Goal: Task Accomplishment & Management: Use online tool/utility

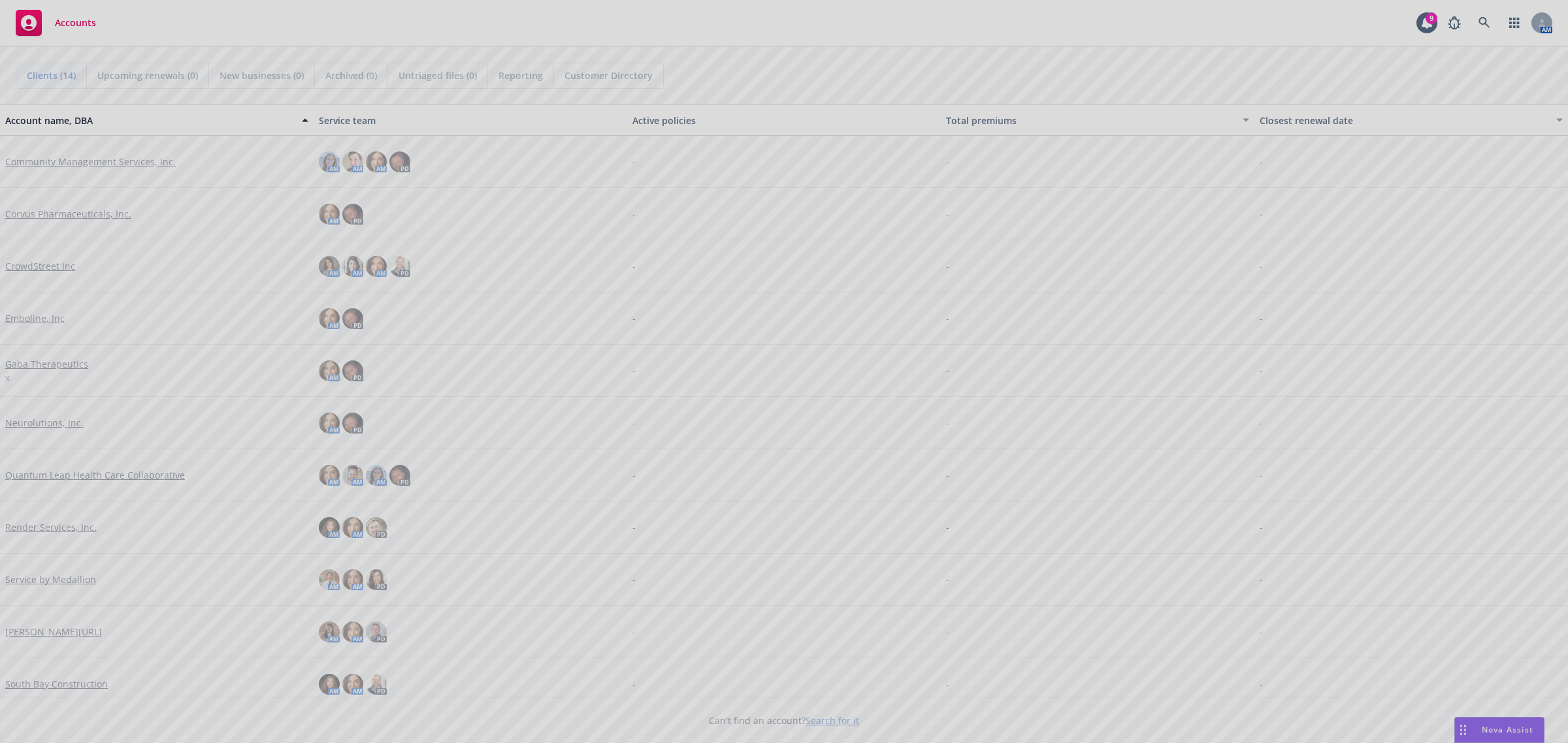
click at [1482, 726] on div at bounding box center [784, 372] width 1568 height 743
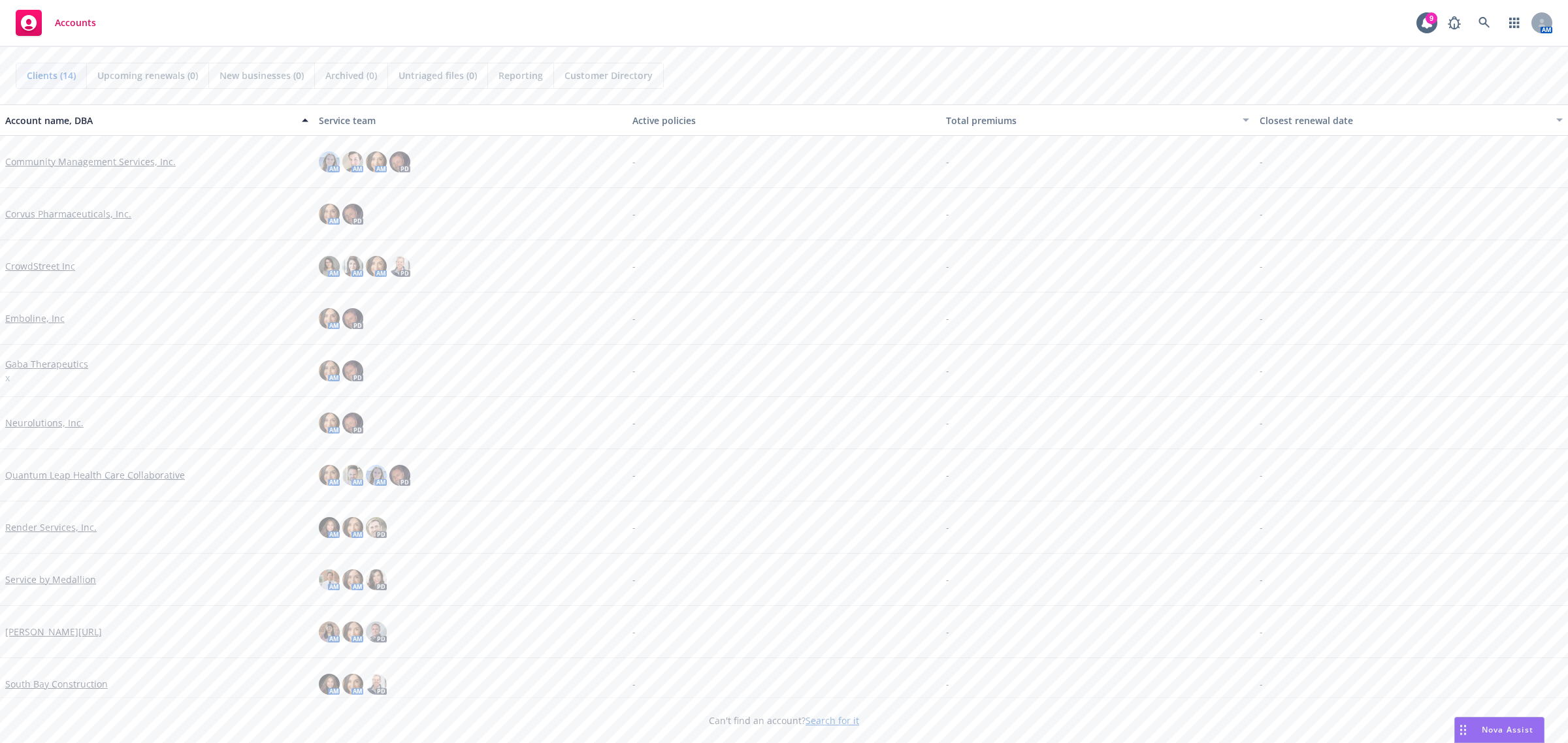
click at [1476, 733] on div "Nova Assist" at bounding box center [1508, 729] width 72 height 11
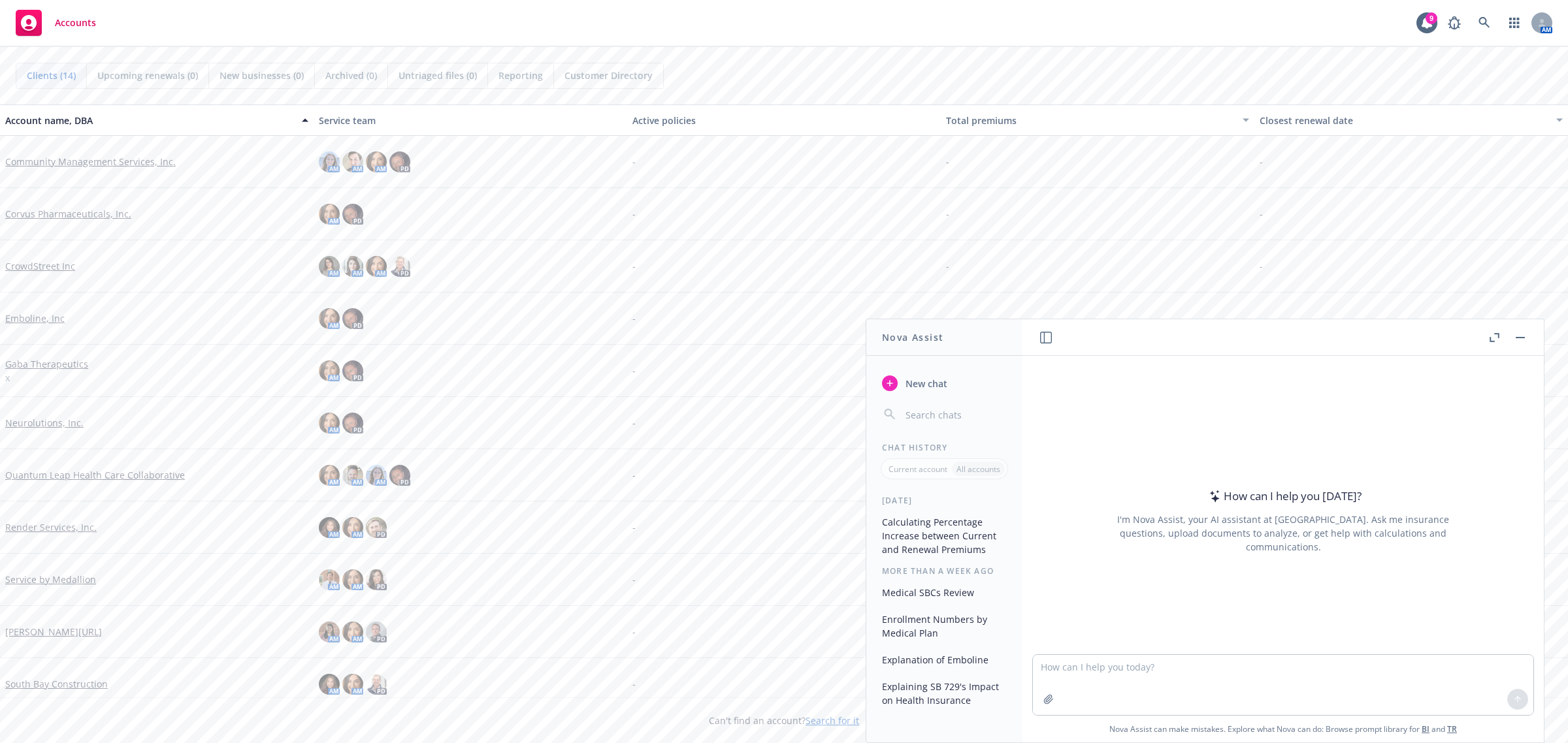
click at [1513, 336] on button "button" at bounding box center [1521, 338] width 16 height 16
